Goal: Task Accomplishment & Management: Manage account settings

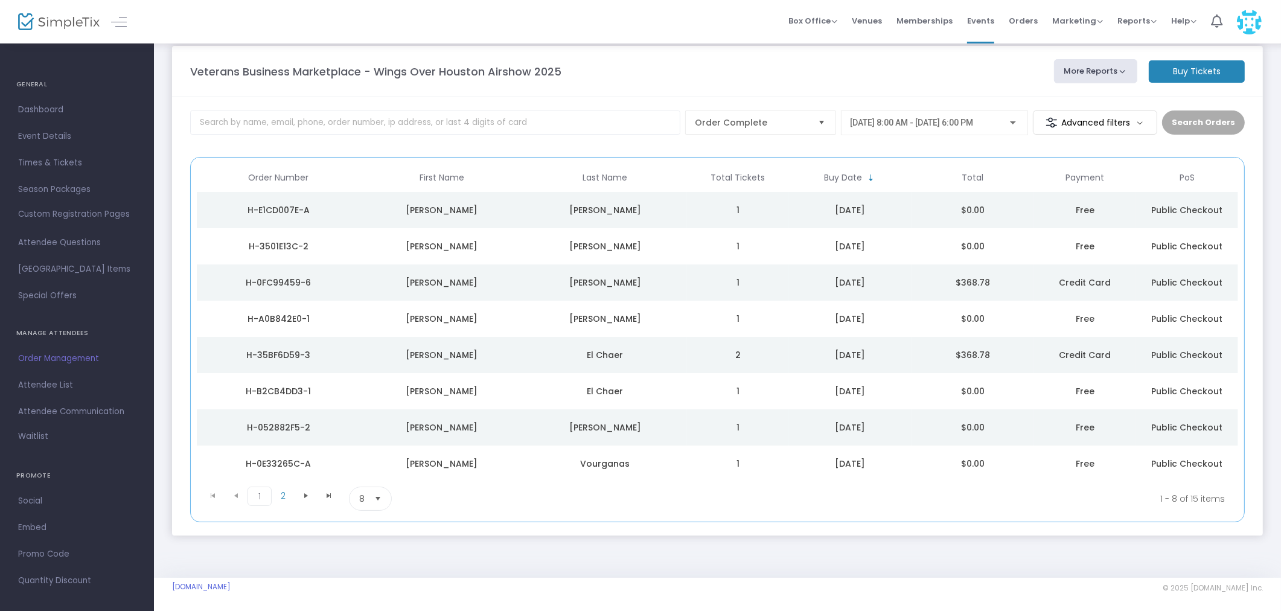
scroll to position [18, 0]
click at [286, 493] on span "2" at bounding box center [283, 493] width 23 height 18
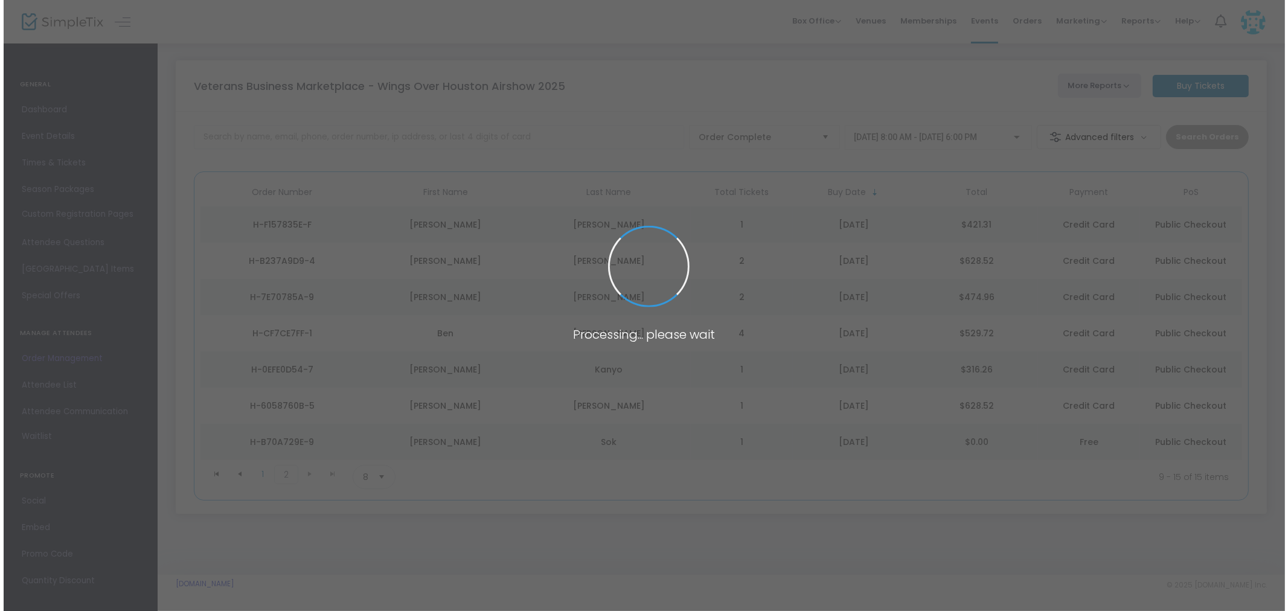
scroll to position [0, 0]
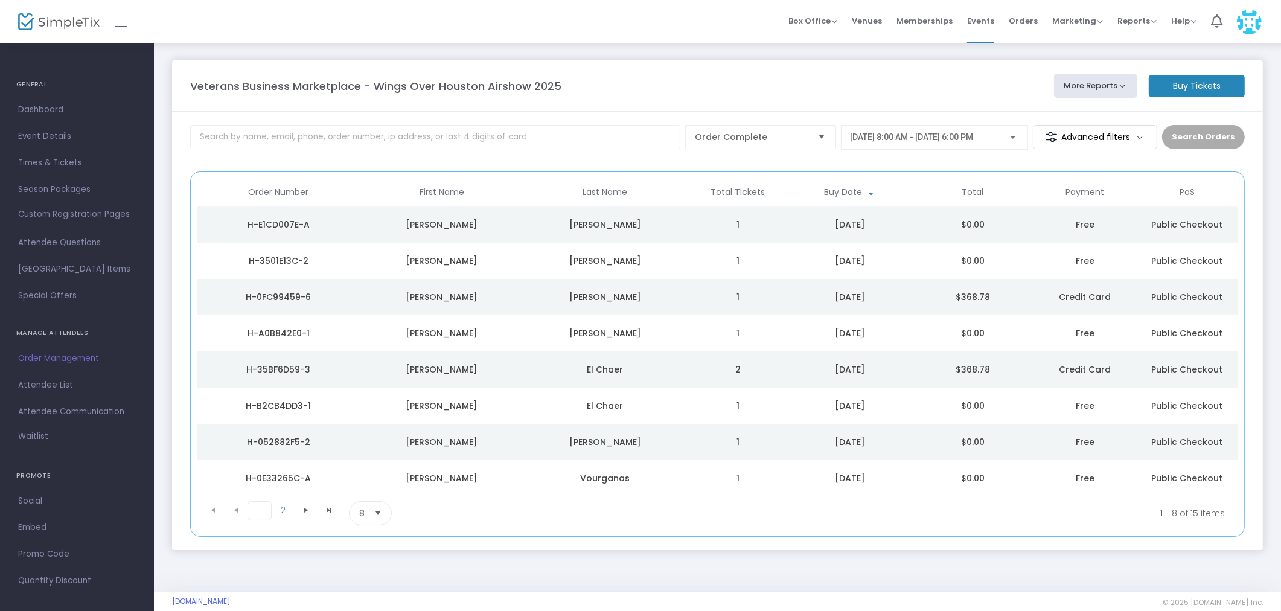
click at [1127, 85] on button "More Reports" at bounding box center [1095, 86] width 83 height 24
click at [1113, 161] on li "Export Order List" at bounding box center [1118, 162] width 127 height 24
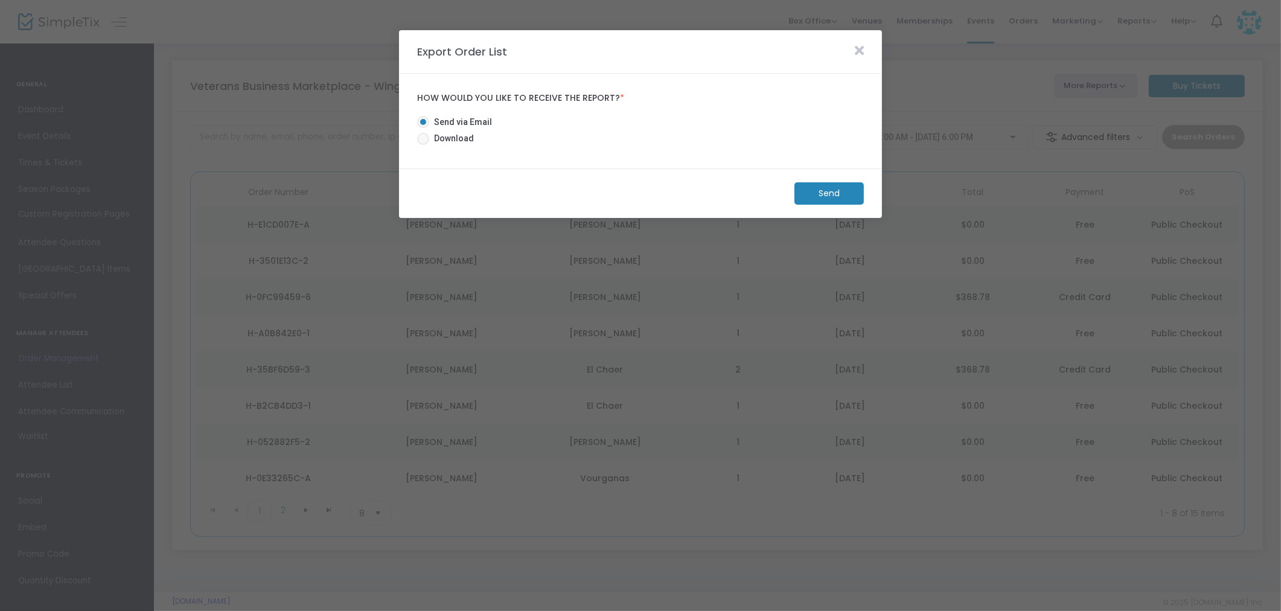
click at [819, 191] on m-button "Send" at bounding box center [829, 193] width 69 height 22
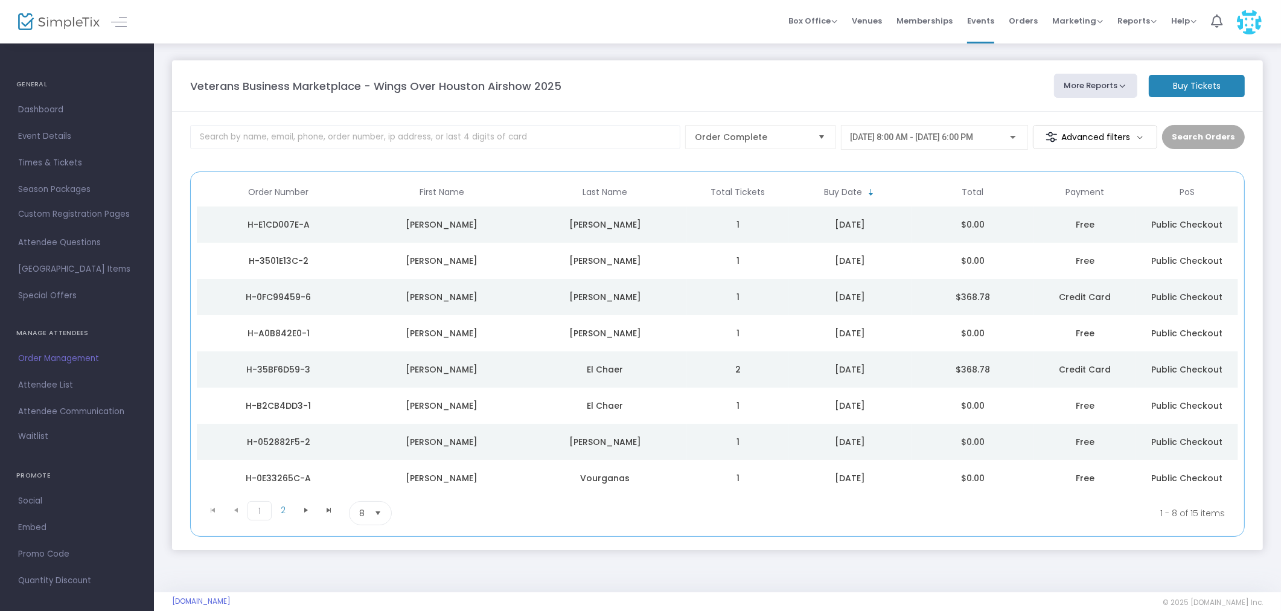
click at [956, 135] on span "[DATE] 8:00 AM - [DATE] 6:00 PM" at bounding box center [912, 137] width 123 height 10
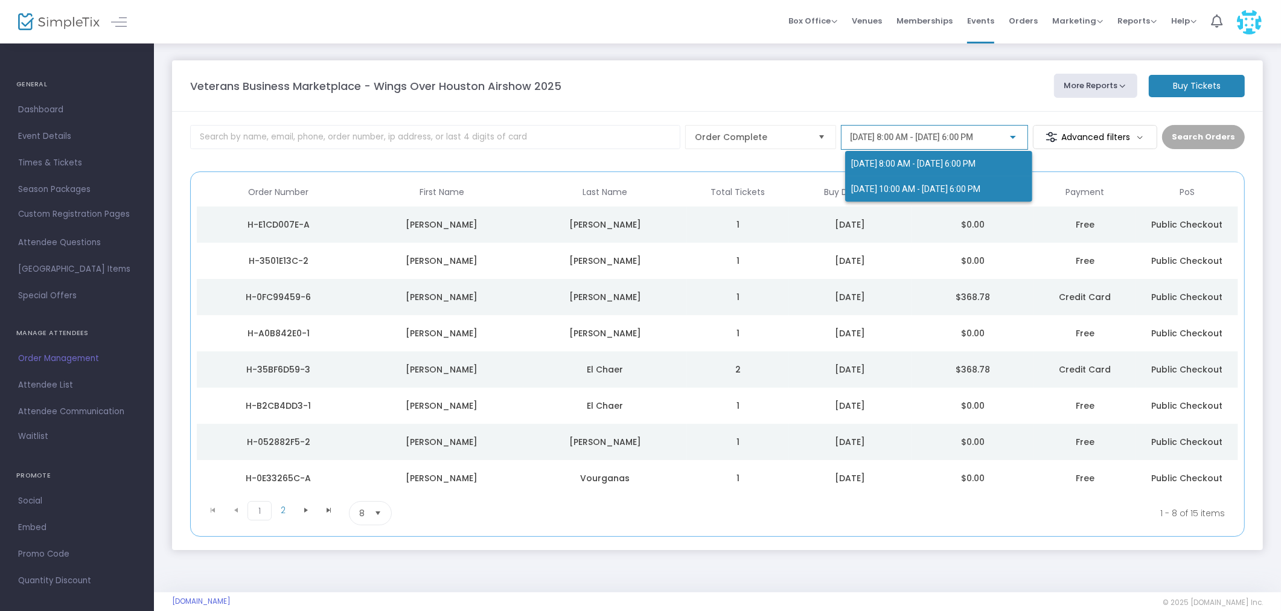
click at [945, 185] on span "10/19/2025 @ 10:00 AM - 10/19/2025 @ 6:00 PM" at bounding box center [915, 189] width 129 height 10
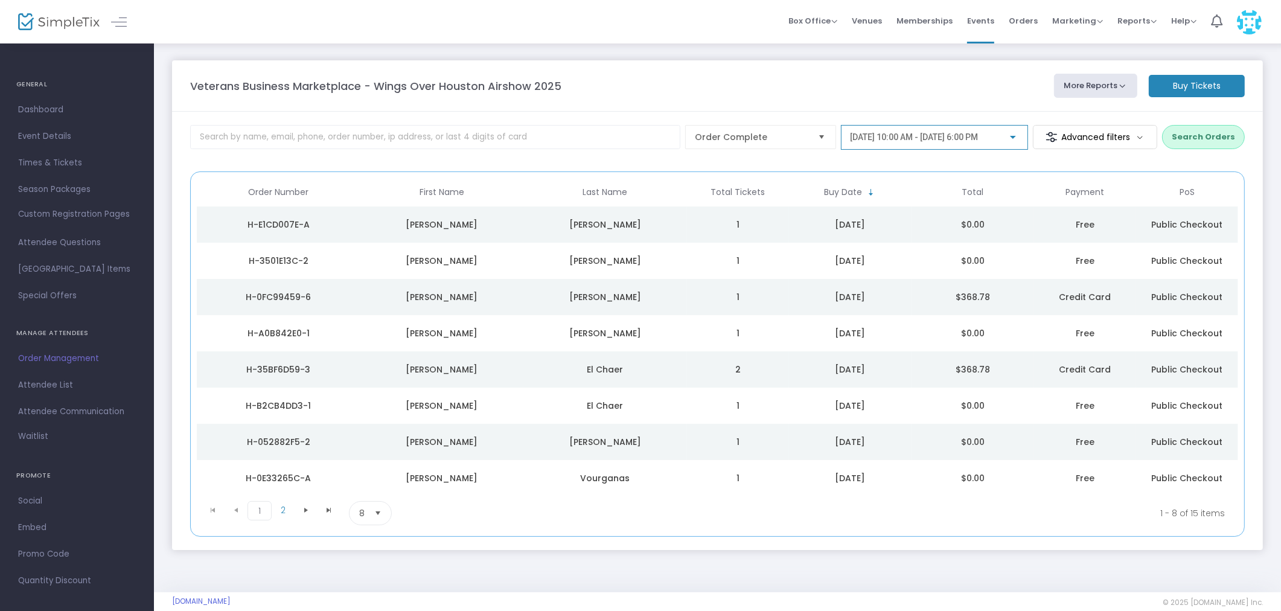
click at [1195, 139] on button "Search Orders" at bounding box center [1203, 137] width 83 height 24
